Goal: Task Accomplishment & Management: Manage account settings

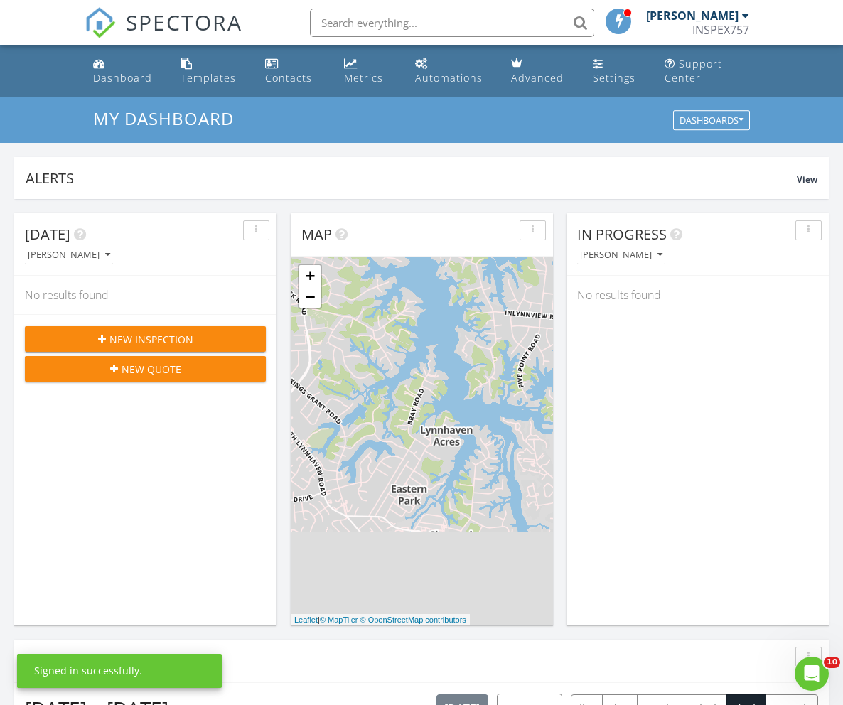
click at [437, 18] on input "text" at bounding box center [452, 23] width 284 height 28
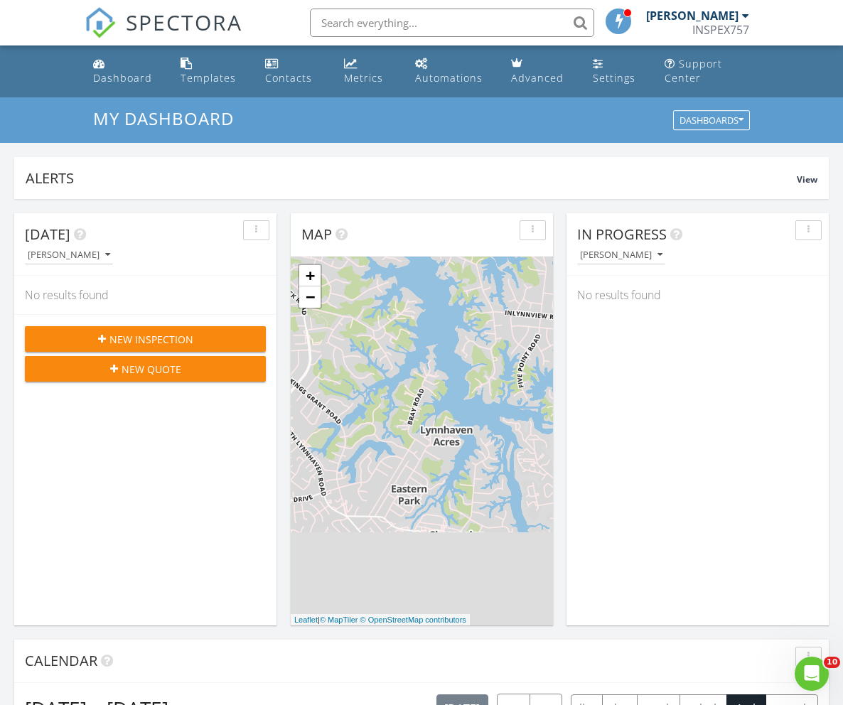
click at [458, 15] on input "text" at bounding box center [452, 23] width 284 height 28
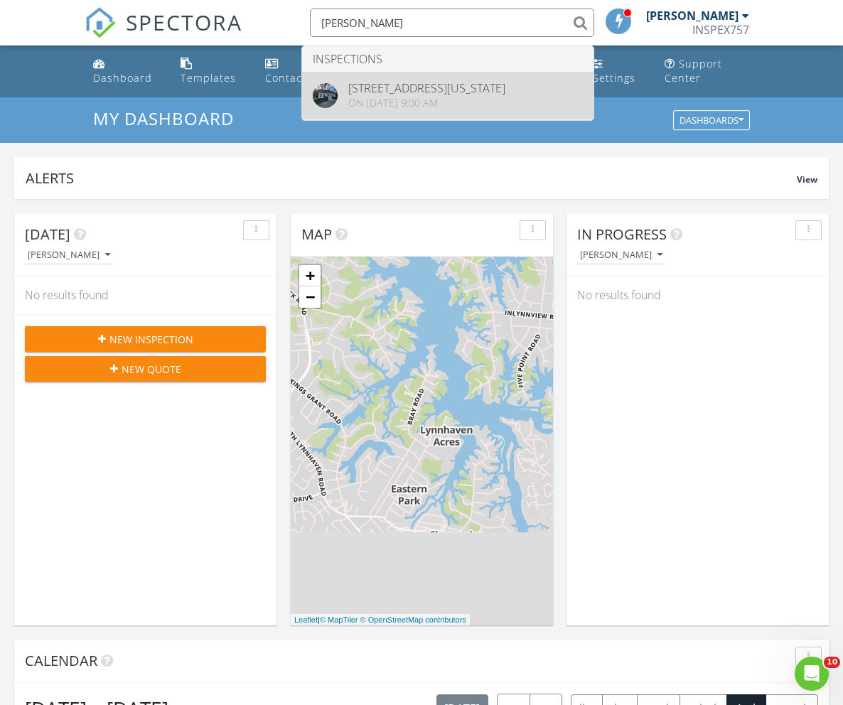
type input "williard"
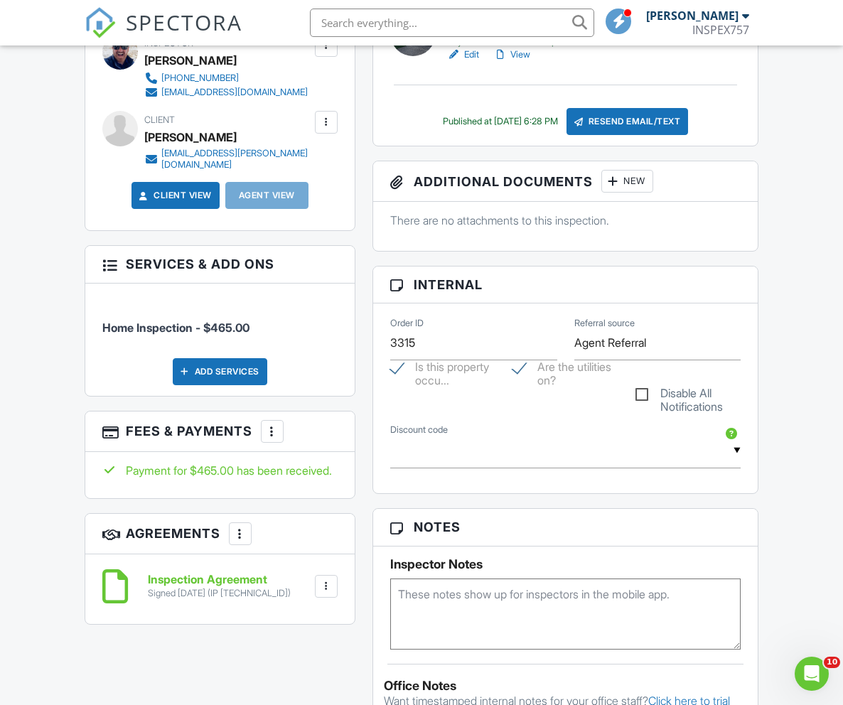
click at [327, 124] on div at bounding box center [326, 122] width 14 height 14
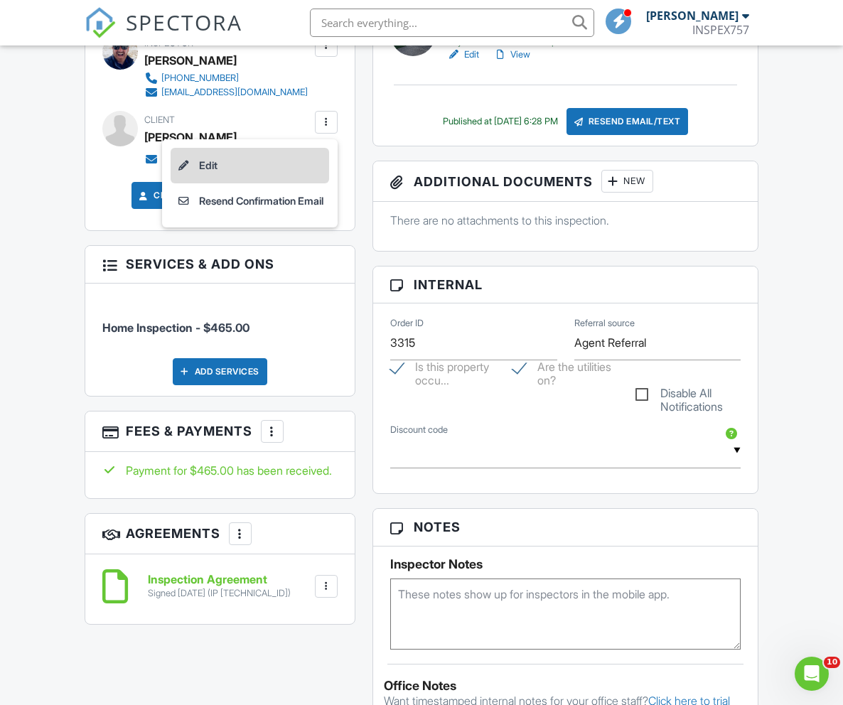
click at [218, 164] on li "Edit" at bounding box center [250, 166] width 159 height 36
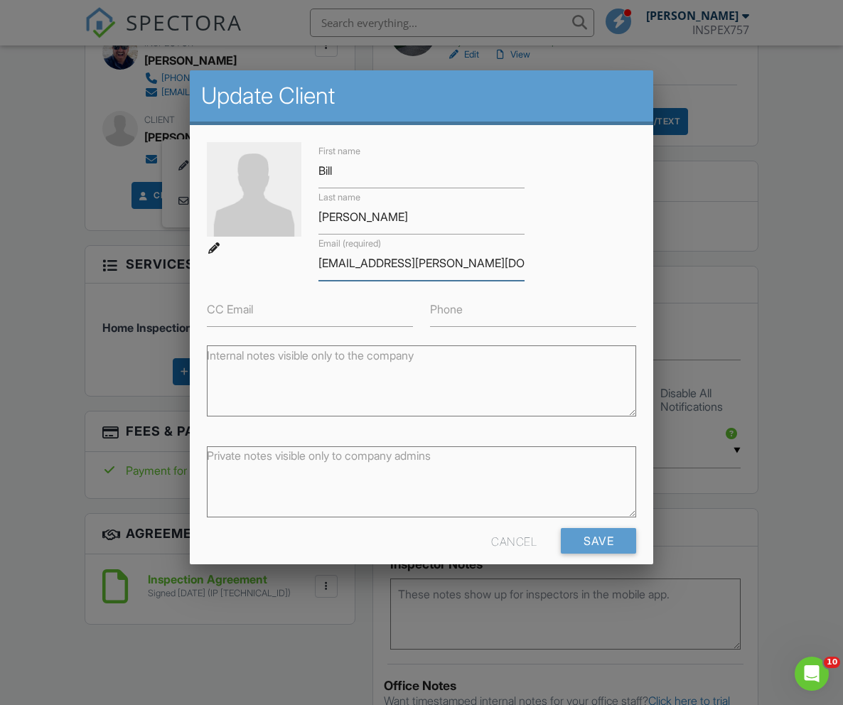
click at [326, 264] on input "[EMAIL_ADDRESS][PERSON_NAME][DOMAIN_NAME]" at bounding box center [421, 263] width 206 height 35
drag, startPoint x: 403, startPoint y: 264, endPoint x: 413, endPoint y: 260, distance: 10.6
click at [412, 260] on input "bill.williard@cox.net" at bounding box center [421, 263] width 206 height 35
drag, startPoint x: 430, startPoint y: 259, endPoint x: 386, endPoint y: 264, distance: 44.3
click at [386, 264] on input "bill.williard@cox.net" at bounding box center [421, 263] width 206 height 35
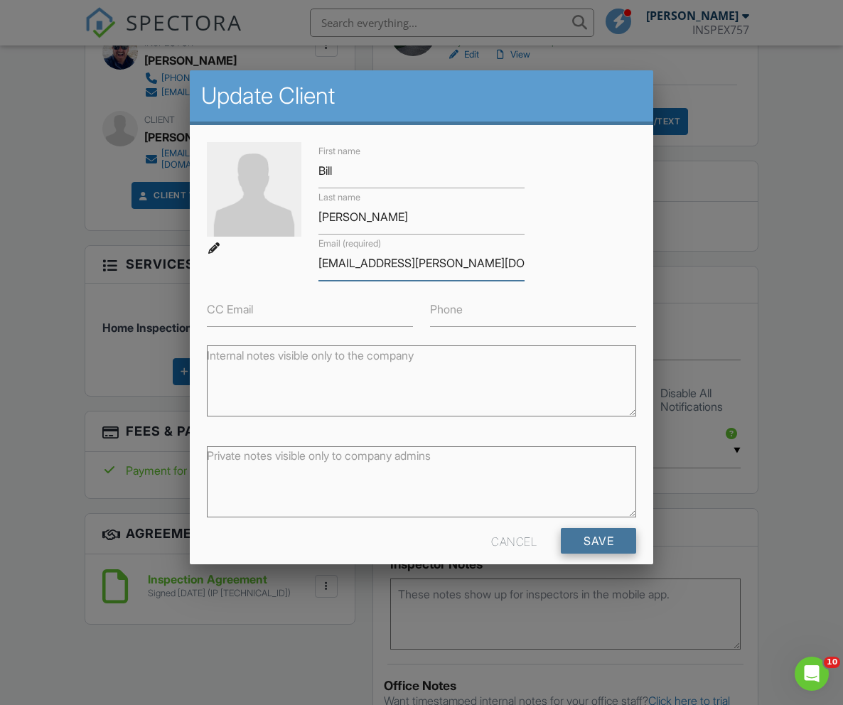
type input "[EMAIL_ADDRESS][PERSON_NAME][DOMAIN_NAME]"
click at [603, 538] on input "Save" at bounding box center [598, 541] width 75 height 26
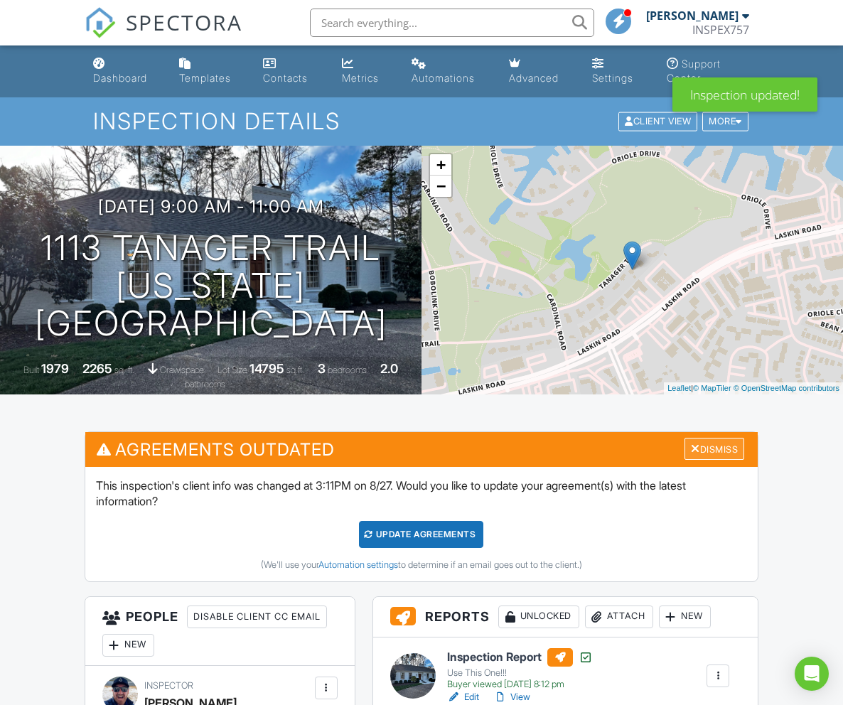
click at [712, 447] on div "Dismiss" at bounding box center [715, 449] width 60 height 22
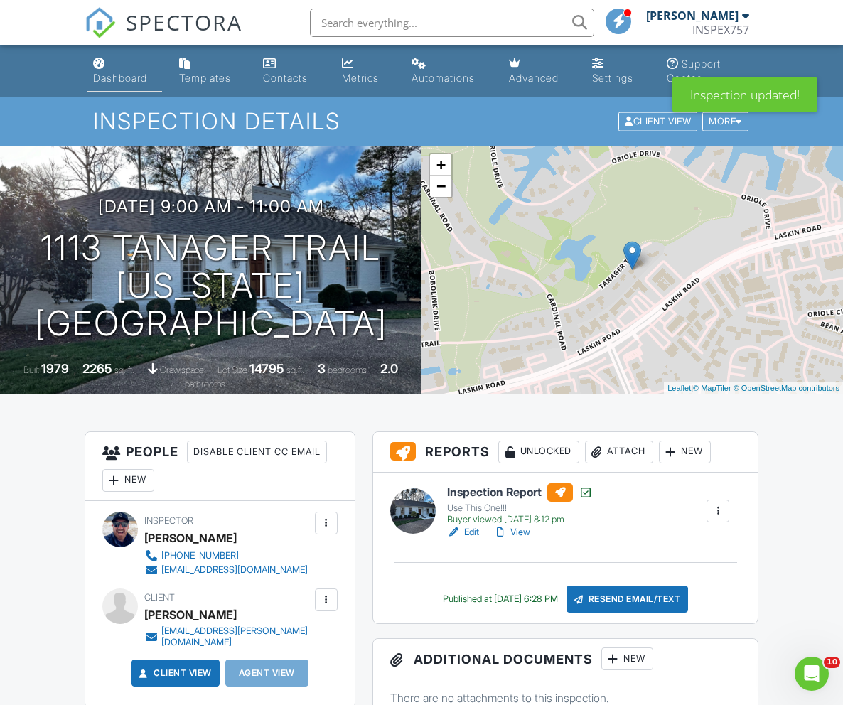
click at [114, 73] on div "Dashboard" at bounding box center [120, 78] width 54 height 12
